Goal: Use online tool/utility: Utilize a website feature to perform a specific function

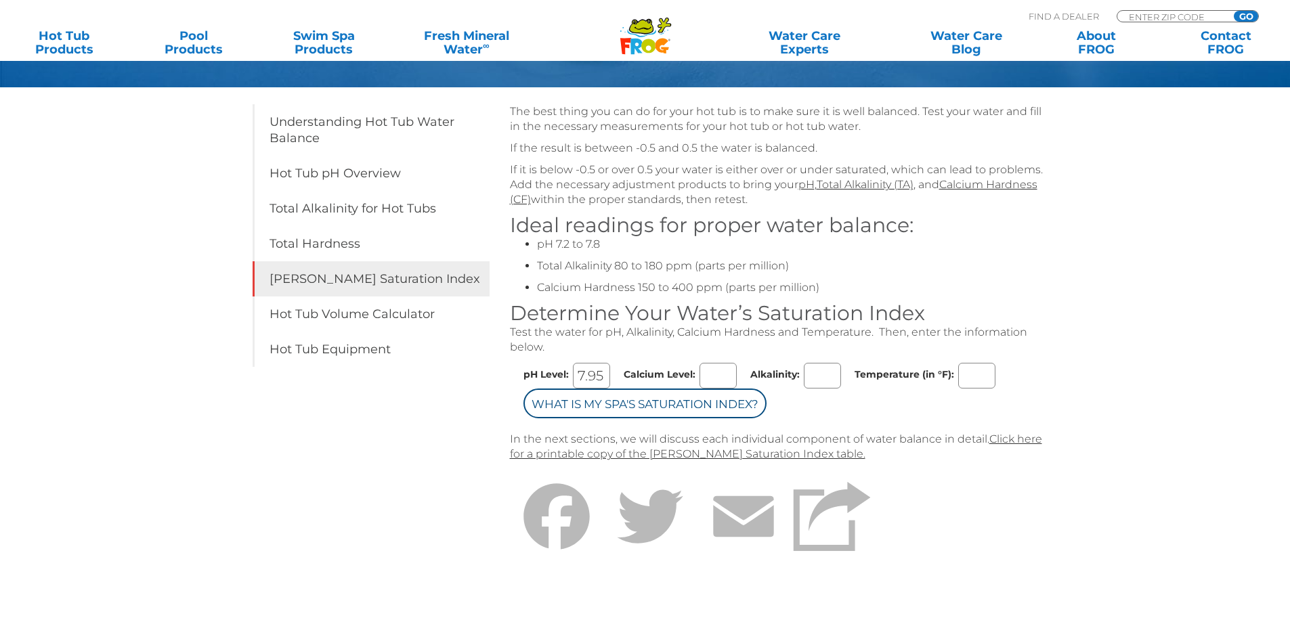
type input "7.95"
click at [714, 370] on input "Calcium Level:" at bounding box center [717, 376] width 37 height 26
click at [720, 370] on input "Calcium Level:" at bounding box center [717, 376] width 37 height 26
type input "141"
click at [814, 374] on input "Alkalinity:" at bounding box center [822, 376] width 37 height 26
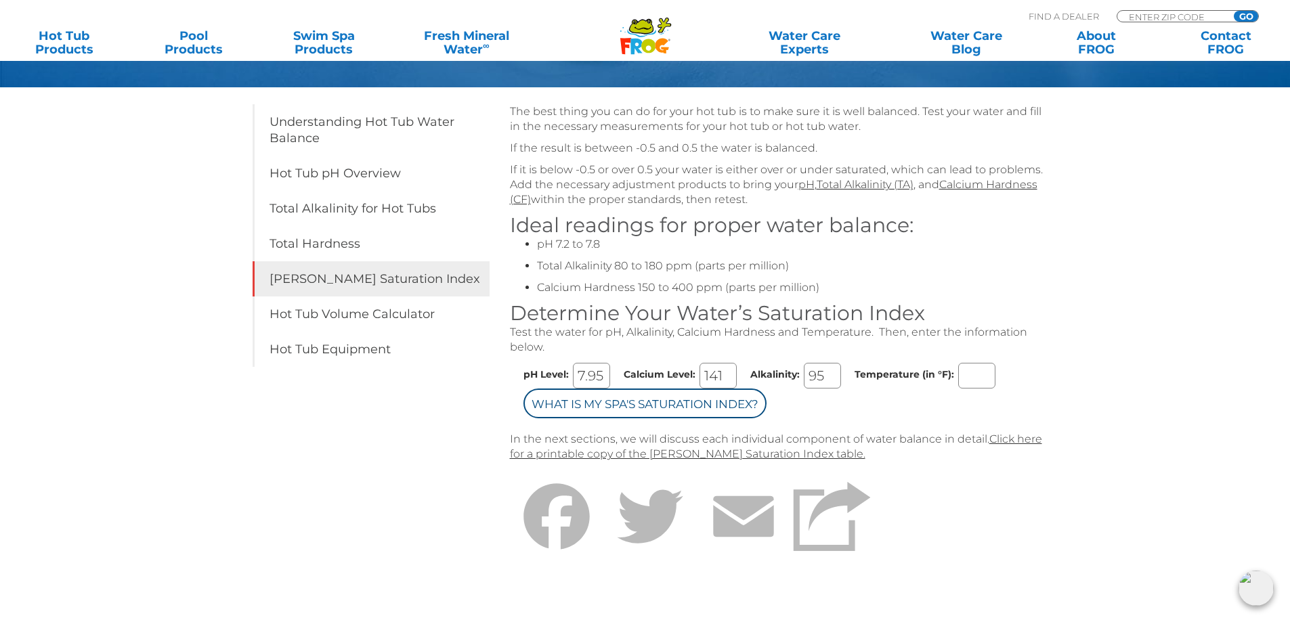
type input "95"
click at [969, 380] on input "Temperature (in °F):" at bounding box center [976, 376] width 37 height 26
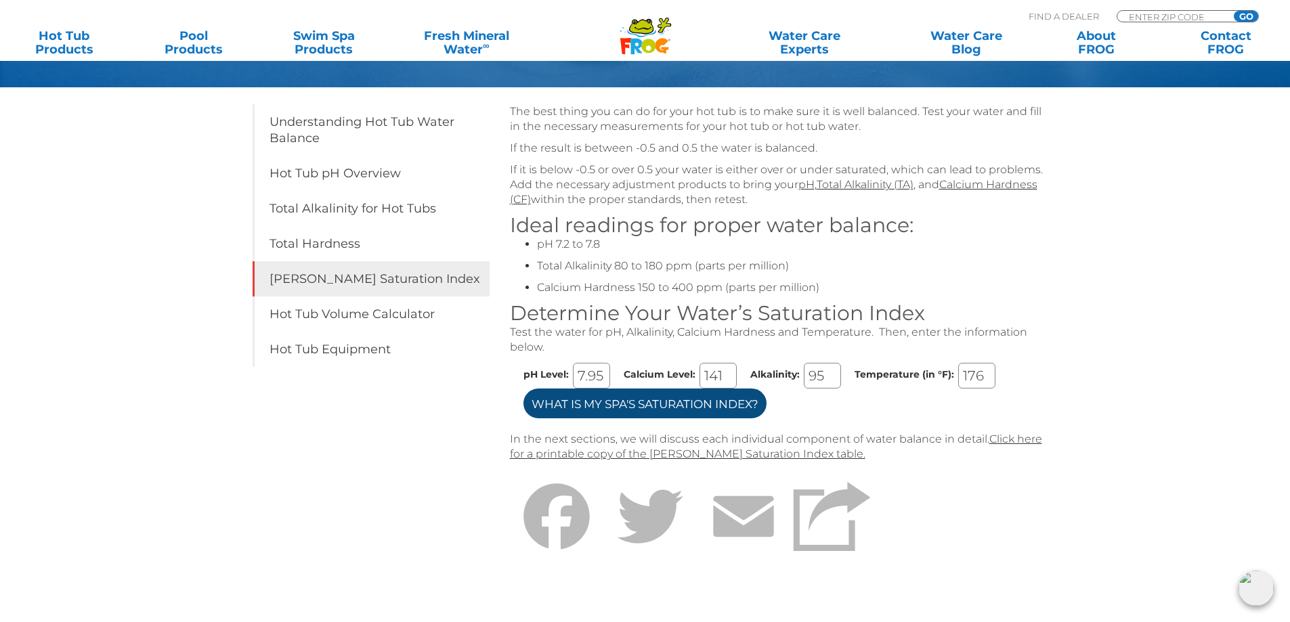
type input "176"
click at [723, 406] on input "What is my Spa's Saturation Index?" at bounding box center [644, 404] width 243 height 30
click at [711, 405] on input "What is my Spa's Saturation Index?" at bounding box center [644, 404] width 243 height 30
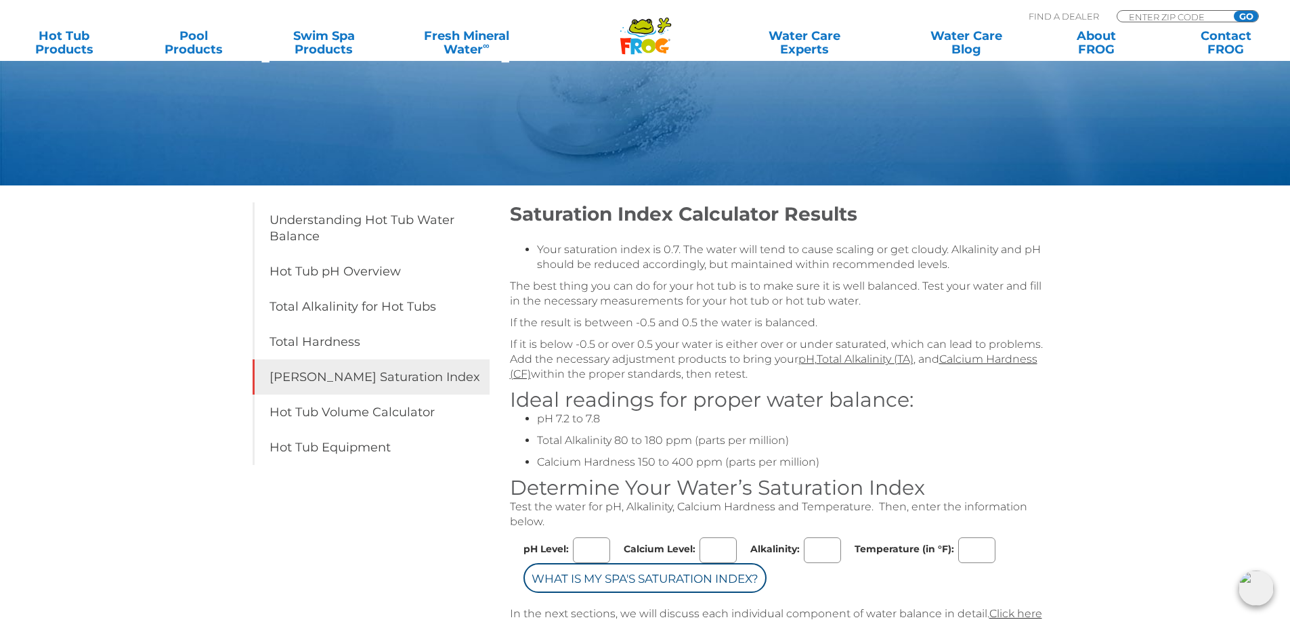
scroll to position [135, 0]
